Goal: Task Accomplishment & Management: Complete application form

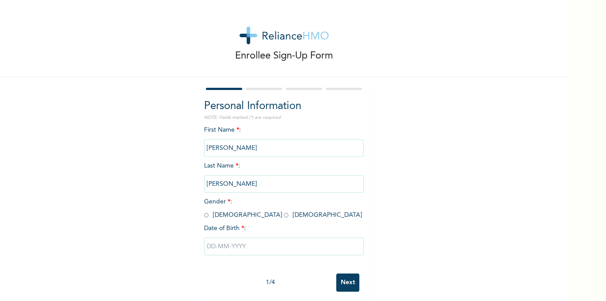
click at [240, 146] on input "Emeka" at bounding box center [284, 148] width 160 height 18
click at [204, 218] on input "radio" at bounding box center [206, 215] width 4 height 8
radio input "true"
click at [259, 249] on input "text" at bounding box center [284, 247] width 160 height 18
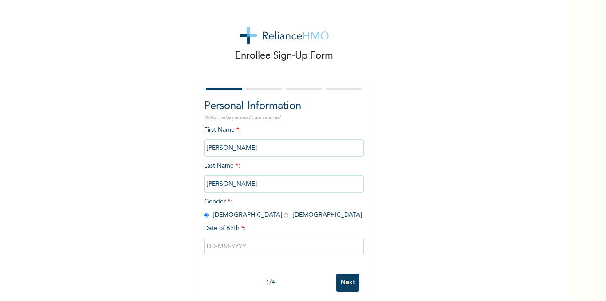
select select "8"
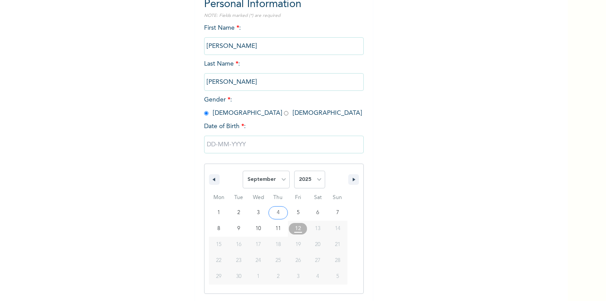
click at [224, 143] on input "text" at bounding box center [284, 145] width 160 height 18
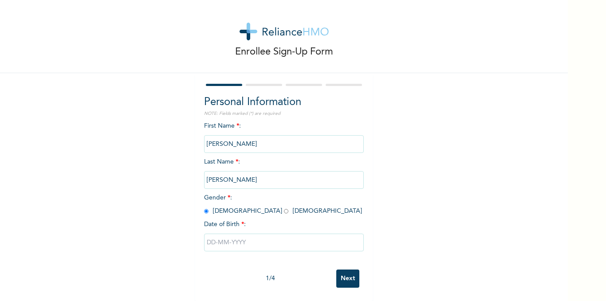
click at [229, 235] on input "text" at bounding box center [284, 243] width 160 height 18
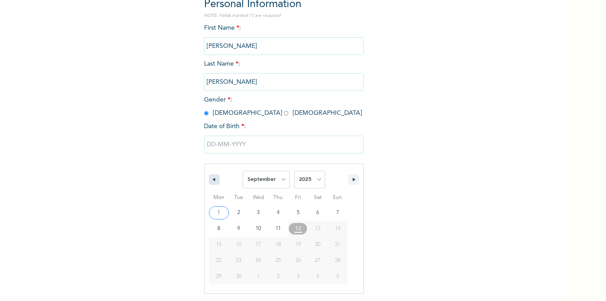
click at [214, 177] on button "button" at bounding box center [214, 179] width 11 height 11
click at [280, 180] on select "January February March April May June July August September October November De…" at bounding box center [266, 180] width 47 height 18
click at [243, 171] on select "January February March April May June July August September October November De…" at bounding box center [266, 180] width 47 height 18
click at [283, 177] on select "January February March April May June July August September October November De…" at bounding box center [266, 180] width 47 height 18
click at [243, 171] on select "January February March April May June July August September October November De…" at bounding box center [266, 180] width 47 height 18
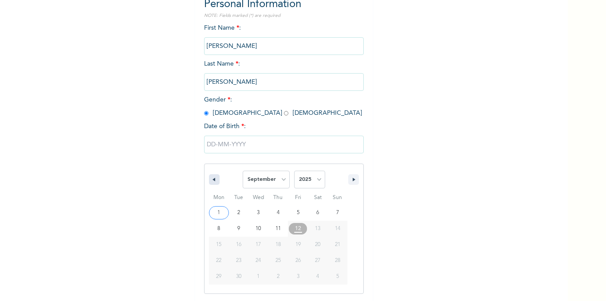
click at [209, 180] on button "button" at bounding box center [214, 179] width 11 height 11
click at [353, 180] on icon "button" at bounding box center [355, 180] width 4 height 4
select select "8"
click at [353, 180] on icon "button" at bounding box center [355, 180] width 4 height 4
click at [353, 178] on icon "button" at bounding box center [355, 180] width 4 height 4
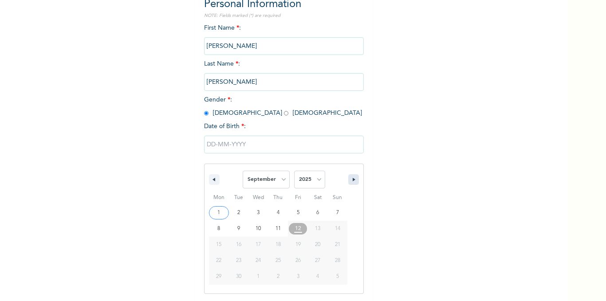
click at [353, 178] on icon "button" at bounding box center [355, 180] width 4 height 4
click at [353, 181] on icon "button" at bounding box center [355, 180] width 4 height 4
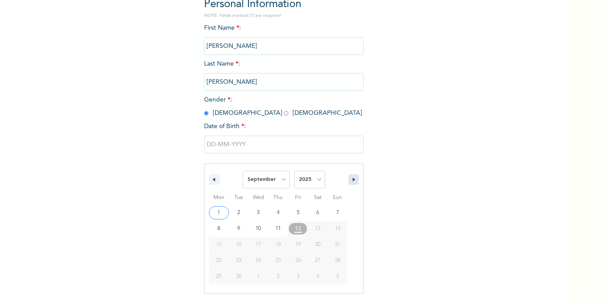
click at [353, 181] on icon "button" at bounding box center [355, 180] width 4 height 4
click at [317, 184] on select "2025 2024 2023 2022 2021 2020 2019 2018 2017 2016 2015 2014 2013 2012 2011 2010…" at bounding box center [309, 180] width 31 height 18
select select "1989"
click at [294, 171] on select "2025 2024 2023 2022 2021 2020 2019 2018 2017 2016 2015 2014 2013 2012 2011 2010…" at bounding box center [309, 180] width 31 height 18
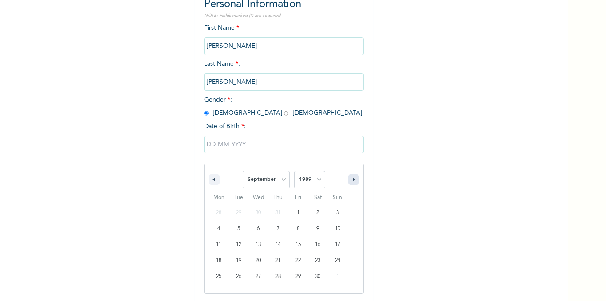
click at [353, 181] on icon "button" at bounding box center [355, 180] width 4 height 4
select select "11"
type input "12/14/1989"
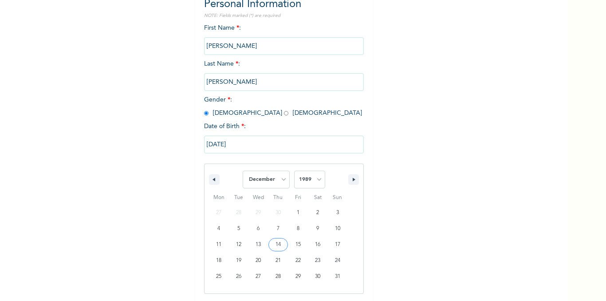
scroll to position [11, 0]
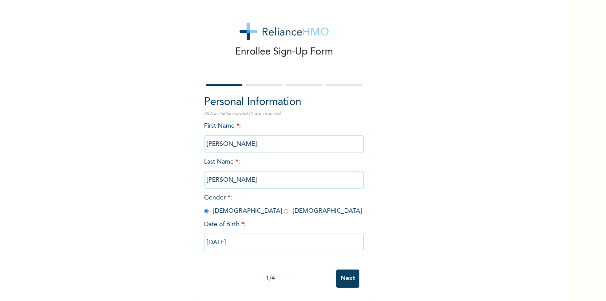
click at [342, 274] on input "Next" at bounding box center [347, 279] width 23 height 18
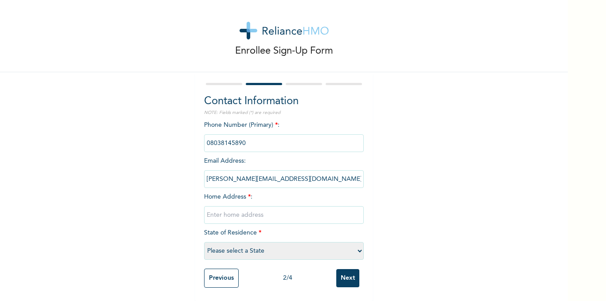
click at [240, 214] on input "text" at bounding box center [284, 215] width 160 height 18
type input "50 Mountain of Fire Road Gwa-Gwa Dei-Dei"
click at [359, 243] on select "Please select a State Abia Abuja (FCT) Adamawa Akwa Ibom Anambra Bauchi Bayelsa…" at bounding box center [284, 251] width 160 height 18
select select "1"
click at [204, 242] on select "Please select a State Abia Abuja (FCT) Adamawa Akwa Ibom Anambra Bauchi Bayelsa…" at bounding box center [284, 251] width 160 height 18
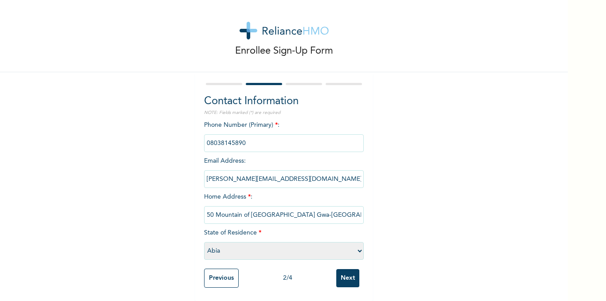
click at [344, 270] on input "Next" at bounding box center [347, 278] width 23 height 18
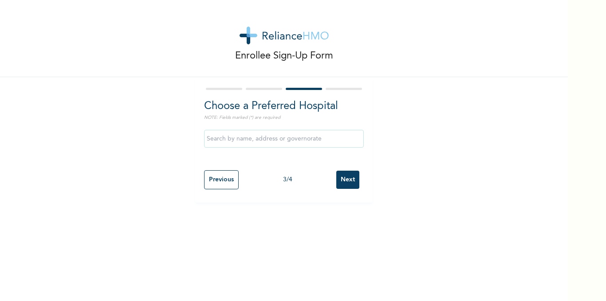
scroll to position [0, 0]
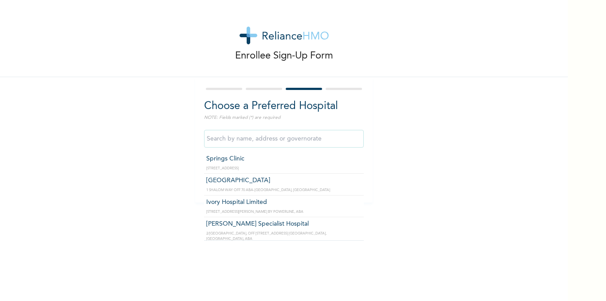
click at [322, 136] on input "text" at bounding box center [284, 139] width 160 height 18
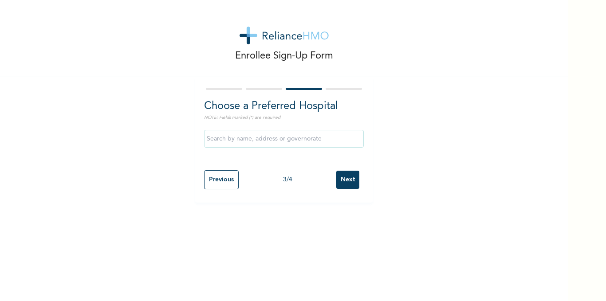
click at [430, 173] on div "Enrollee Sign-Up Form Choose a Preferred Hospital NOTE: Fields marked (*) are r…" at bounding box center [284, 101] width 568 height 203
click at [216, 182] on input "Previous" at bounding box center [221, 179] width 35 height 19
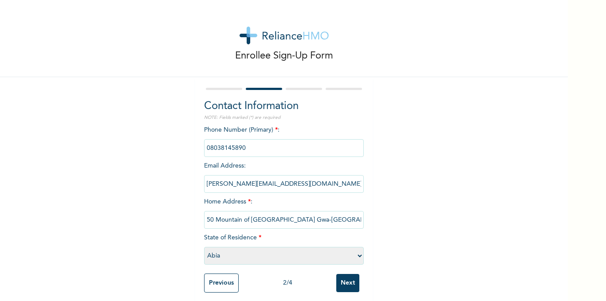
click at [357, 256] on select "Please select a State Abia Abuja (FCT) Adamawa Akwa Ibom Anambra Bauchi Bayelsa…" at bounding box center [284, 256] width 160 height 18
select select "15"
click at [204, 247] on select "Please select a State Abia Abuja (FCT) Adamawa Akwa Ibom Anambra Bauchi Bayelsa…" at bounding box center [284, 256] width 160 height 18
click at [345, 283] on input "Next" at bounding box center [347, 283] width 23 height 18
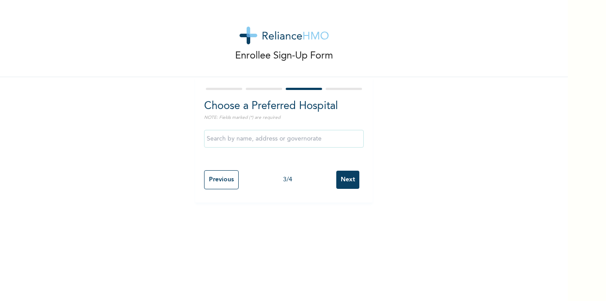
click at [262, 140] on input "text" at bounding box center [284, 139] width 160 height 18
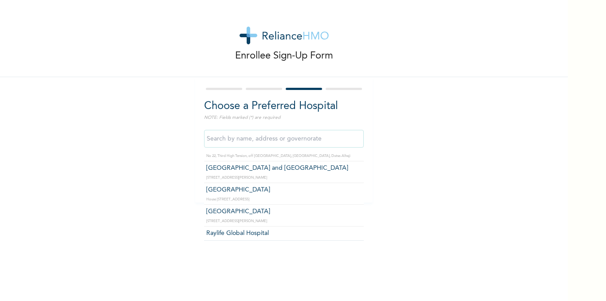
scroll to position [1944, 0]
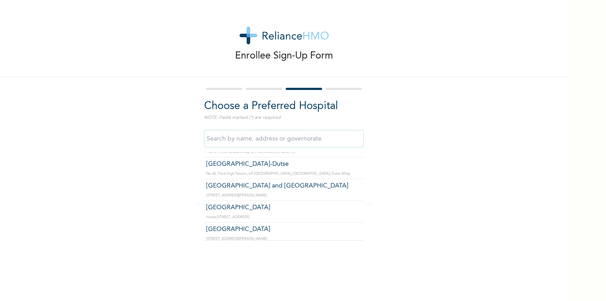
type input "[GEOGRAPHIC_DATA]"
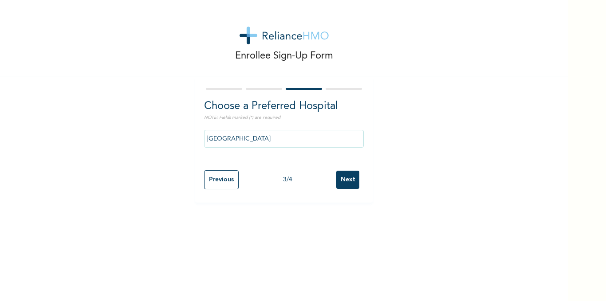
click at [263, 175] on div "Previous 3 / 4 Next" at bounding box center [284, 180] width 160 height 28
click at [346, 175] on input "Next" at bounding box center [347, 180] width 23 height 18
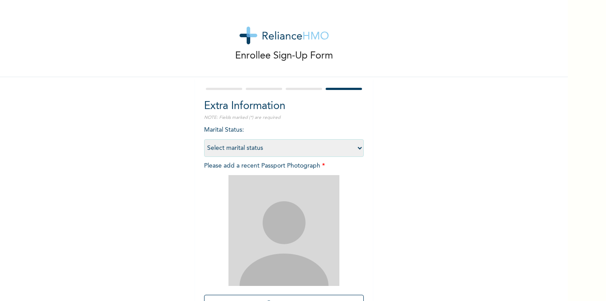
click at [346, 175] on div at bounding box center [284, 230] width 160 height 111
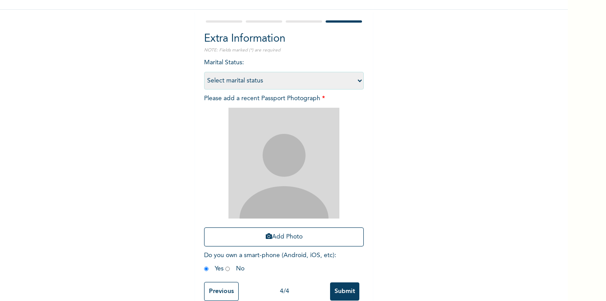
scroll to position [68, 0]
click at [285, 237] on button "Add Photo" at bounding box center [284, 236] width 160 height 19
click at [204, 270] on input "radio" at bounding box center [206, 268] width 4 height 8
click at [271, 237] on button "Add Photo" at bounding box center [284, 236] width 160 height 19
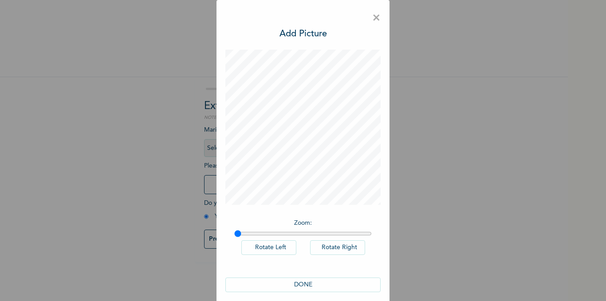
scroll to position [0, 0]
click at [295, 281] on button "DONE" at bounding box center [302, 285] width 155 height 15
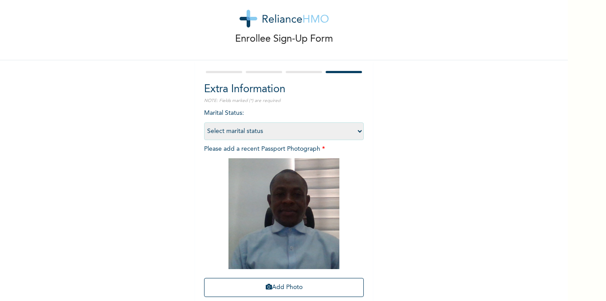
scroll to position [16, 0]
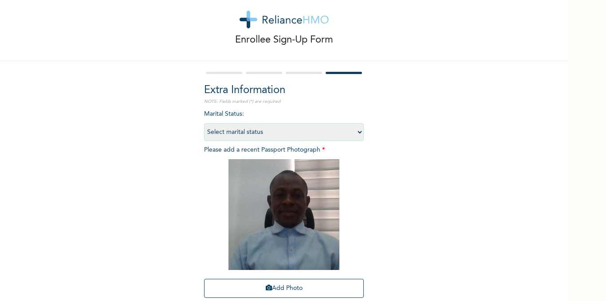
click at [357, 133] on select "Select marital status Single Married Divorced Widow/Widower" at bounding box center [284, 132] width 160 height 18
select select "2"
click at [204, 123] on select "Select marital status Single Married Divorced Widow/Widower" at bounding box center [284, 132] width 160 height 18
click at [345, 149] on div "Marital Status : Select marital status Single Married Divorced Widow/Widower Pl…" at bounding box center [284, 220] width 160 height 220
click at [490, 129] on div "Enrollee Sign-Up Form Extra Information NOTE: Fields marked (*) are required Ma…" at bounding box center [284, 175] width 568 height 382
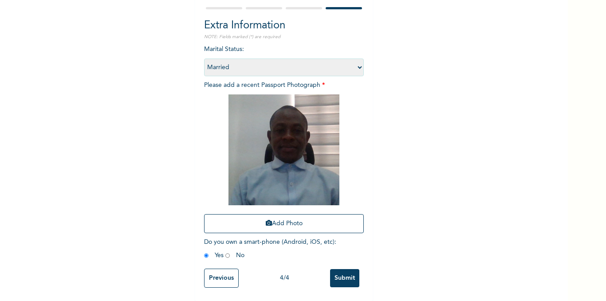
scroll to position [87, 0]
click at [339, 271] on input "Submit" at bounding box center [344, 278] width 29 height 18
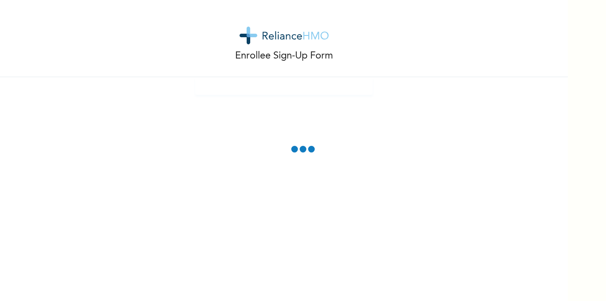
scroll to position [0, 0]
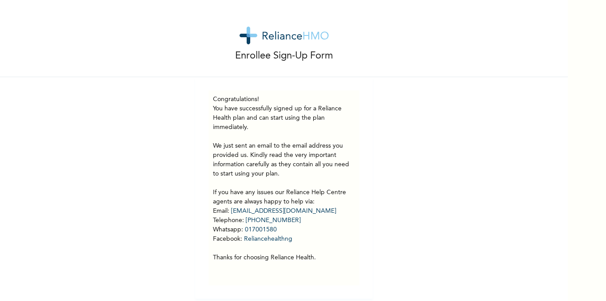
click at [347, 156] on p "You have successfully signed up for a Reliance Health plan and can start using …" at bounding box center [284, 183] width 142 height 158
click at [334, 174] on p "You have successfully signed up for a Reliance Health plan and can start using …" at bounding box center [284, 183] width 142 height 158
drag, startPoint x: 328, startPoint y: 184, endPoint x: 313, endPoint y: 188, distance: 16.3
click at [313, 188] on p "You have successfully signed up for a Reliance Health plan and can start using …" at bounding box center [284, 183] width 142 height 158
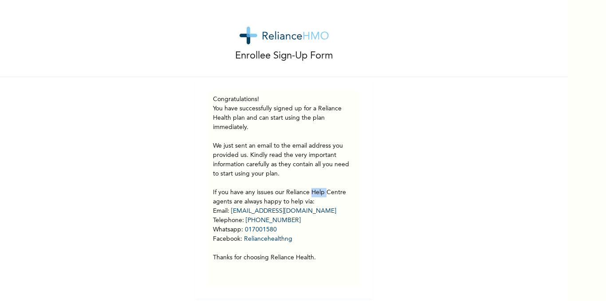
click at [313, 188] on p "You have successfully signed up for a Reliance Health plan and can start using …" at bounding box center [284, 183] width 142 height 158
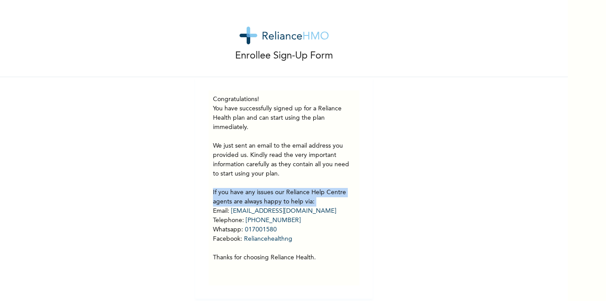
click at [313, 188] on p "You have successfully signed up for a Reliance Health plan and can start using …" at bounding box center [284, 183] width 142 height 158
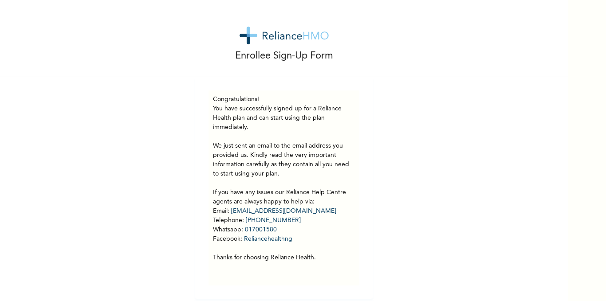
click at [321, 186] on p "You have successfully signed up for a Reliance Health plan and can start using …" at bounding box center [284, 183] width 142 height 158
click at [318, 186] on p "You have successfully signed up for a Reliance Health plan and can start using …" at bounding box center [284, 183] width 142 height 158
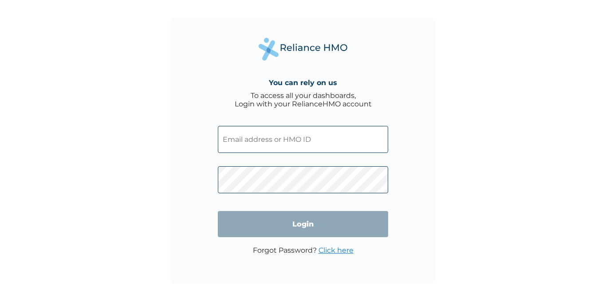
click at [231, 71] on div "You can rely on us To access all your dashboards, Login with your RelianceHMO a…" at bounding box center [303, 151] width 266 height 266
click at [276, 135] on input "text" at bounding box center [303, 139] width 170 height 27
paste input "GEG/10069/A"
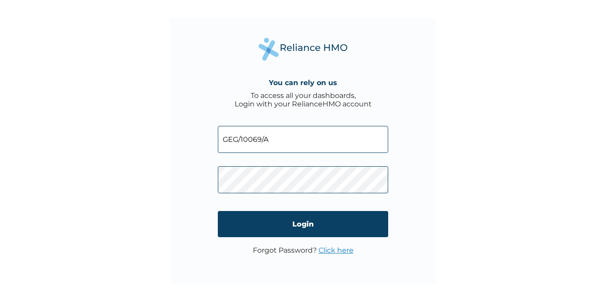
type input "GEG/10069/A"
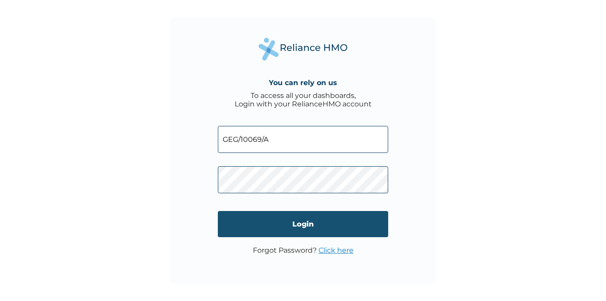
click at [303, 221] on input "Login" at bounding box center [303, 224] width 170 height 26
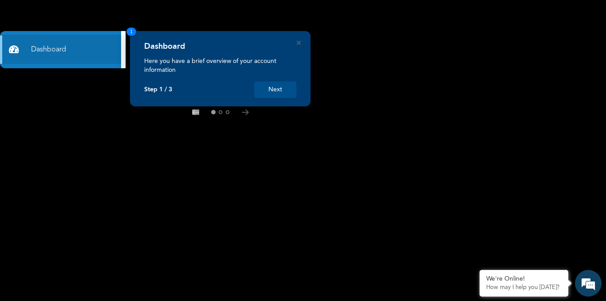
click at [282, 88] on button "Next" at bounding box center [275, 90] width 42 height 16
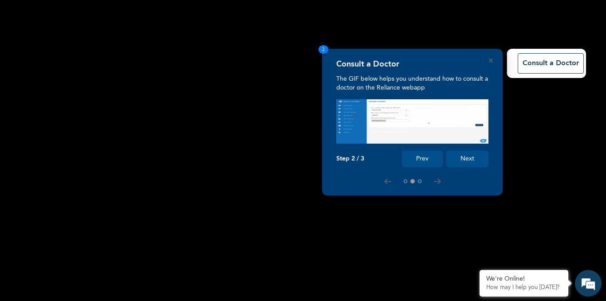
click at [468, 158] on button "Next" at bounding box center [467, 159] width 42 height 16
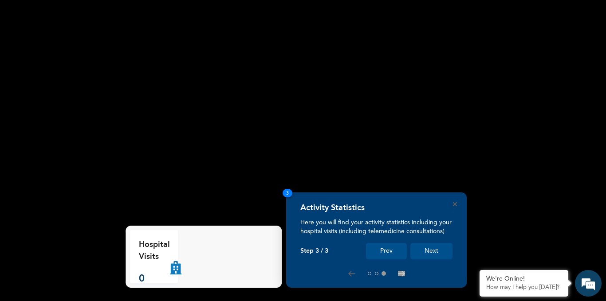
click at [430, 249] on button "Next" at bounding box center [431, 251] width 42 height 16
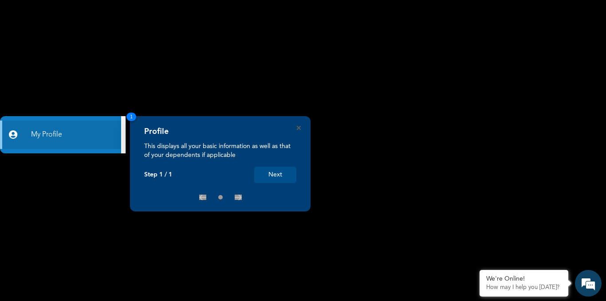
click at [282, 177] on button "Next" at bounding box center [275, 175] width 42 height 16
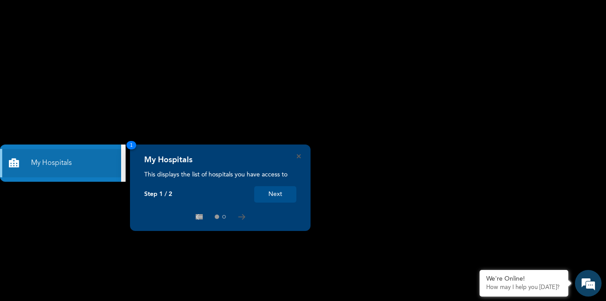
click at [277, 193] on button "Next" at bounding box center [275, 194] width 42 height 16
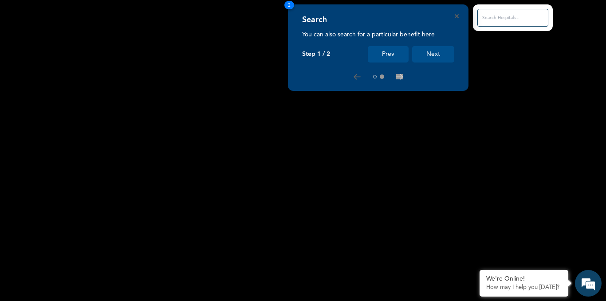
click at [438, 59] on button "Next" at bounding box center [433, 54] width 42 height 16
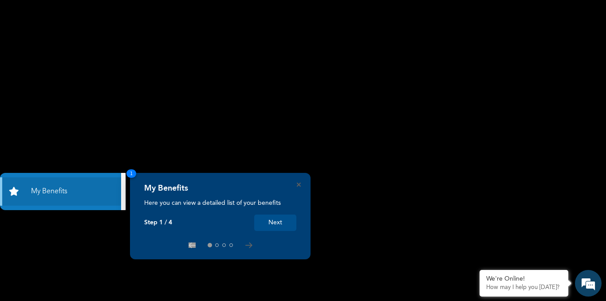
click at [284, 224] on button "Next" at bounding box center [275, 223] width 42 height 16
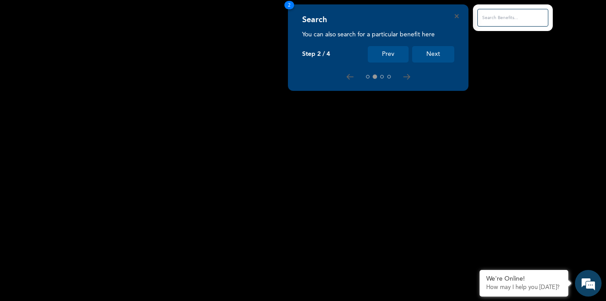
click at [438, 49] on button "Next" at bounding box center [433, 54] width 42 height 16
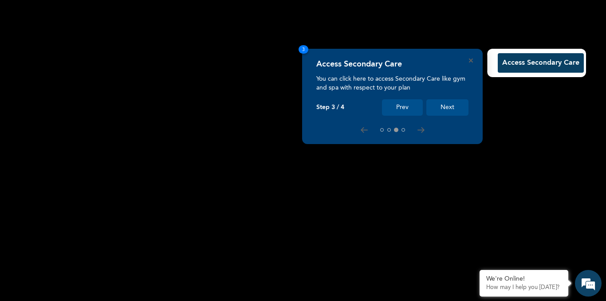
click at [451, 106] on button "Next" at bounding box center [447, 107] width 42 height 16
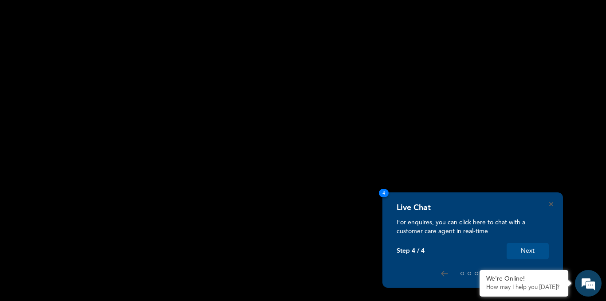
click at [532, 247] on button "Next" at bounding box center [527, 251] width 42 height 16
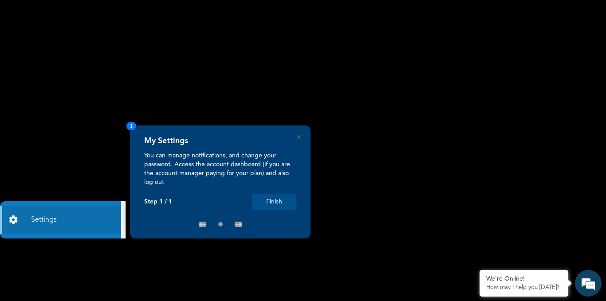
click at [283, 202] on button "Finish" at bounding box center [274, 202] width 44 height 16
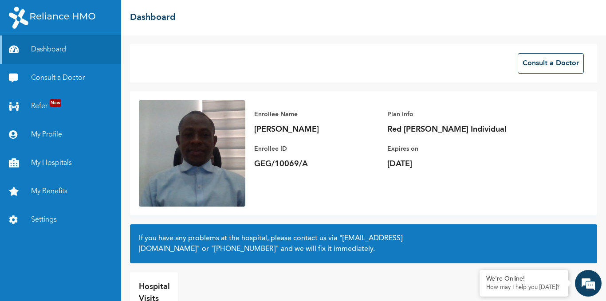
scroll to position [42, 0]
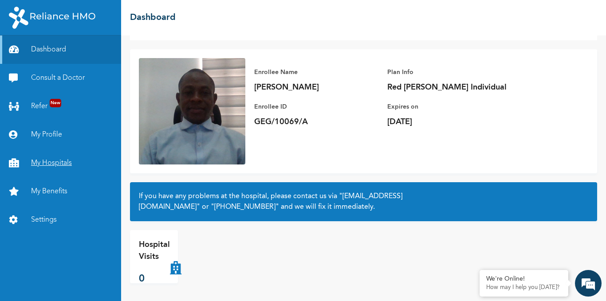
click at [59, 161] on link "My Hospitals" at bounding box center [60, 163] width 121 height 28
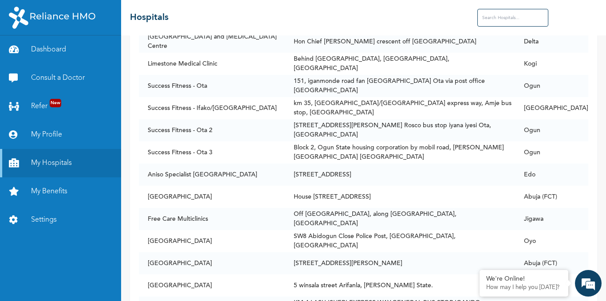
scroll to position [25292, 0]
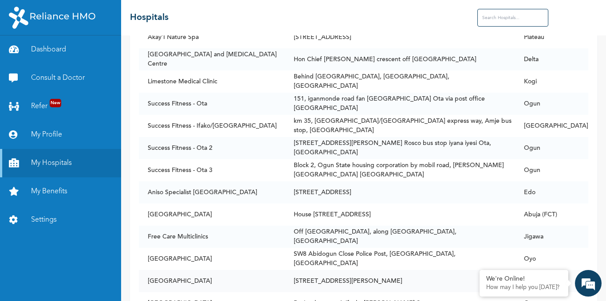
click at [249, 270] on td "[GEOGRAPHIC_DATA]" at bounding box center [211, 281] width 145 height 22
click at [47, 191] on link "My Benefits" at bounding box center [60, 191] width 121 height 28
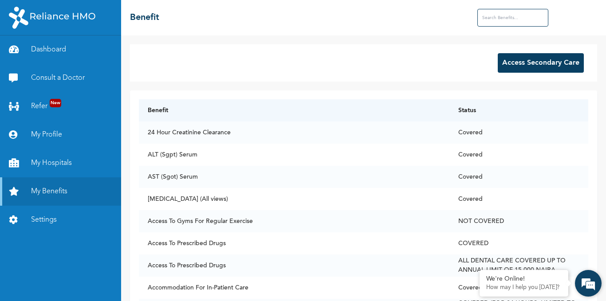
click at [600, 296] on div "We're Online! How may I help you [DATE]?" at bounding box center [588, 283] width 27 height 27
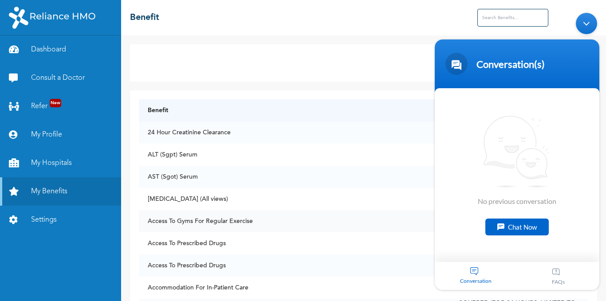
click at [404, 217] on td "Access To Gyms For Regular Exercise" at bounding box center [294, 221] width 310 height 22
click at [425, 228] on td "Access To Gyms For Regular Exercise" at bounding box center [294, 221] width 310 height 22
click at [388, 206] on td "[MEDICAL_DATA] (All views)" at bounding box center [294, 199] width 310 height 22
drag, startPoint x: 1034, startPoint y: 56, endPoint x: 602, endPoint y: 54, distance: 431.5
click at [602, 54] on body "Conversation(s) We're online! No previous conversation Chat Now Conversation FA…" at bounding box center [516, 151] width 173 height 286
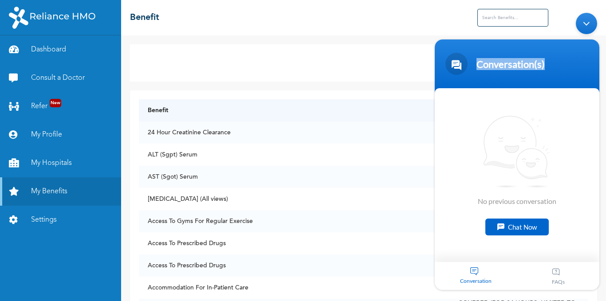
drag, startPoint x: 602, startPoint y: 54, endPoint x: 586, endPoint y: 27, distance: 30.7
click at [586, 27] on body "Conversation(s) We're online! No previous conversation Chat Now Conversation FA…" at bounding box center [516, 151] width 173 height 286
click at [586, 27] on div "Minimize live chat window" at bounding box center [586, 22] width 21 height 21
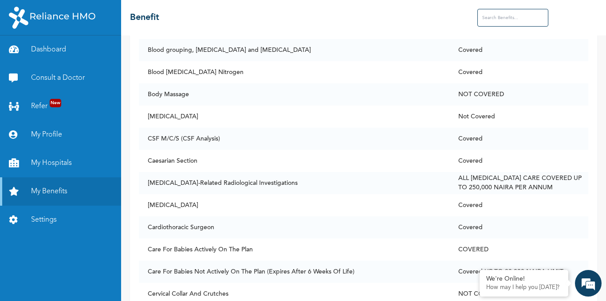
scroll to position [798, 0]
click at [49, 220] on link "Settings" at bounding box center [60, 220] width 121 height 28
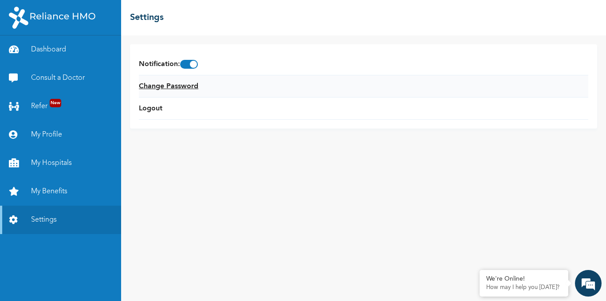
click at [180, 84] on link "Change Password" at bounding box center [168, 86] width 59 height 11
